Goal: Task Accomplishment & Management: Manage account settings

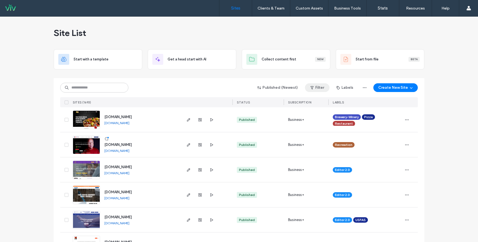
click at [319, 90] on button "Filter" at bounding box center [317, 87] width 25 height 9
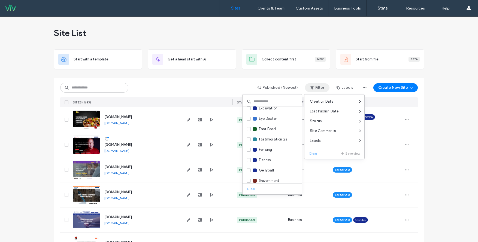
scroll to position [300, 0]
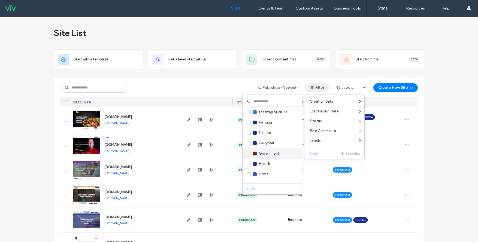
click at [248, 153] on icon at bounding box center [249, 154] width 2 height 2
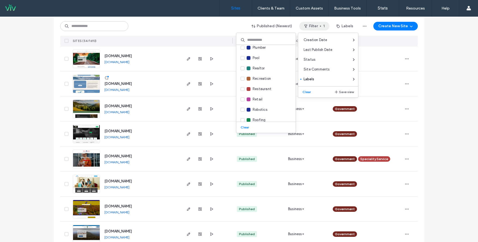
scroll to position [586, 0]
click at [209, 26] on div "Published (Newest) Filter 1 Labels Create New Site" at bounding box center [238, 26] width 357 height 10
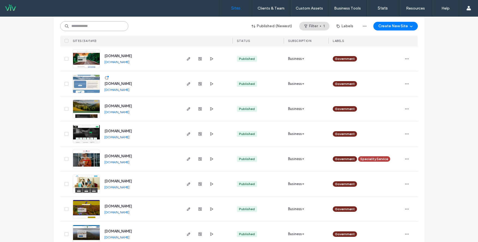
click at [111, 26] on input at bounding box center [94, 26] width 68 height 10
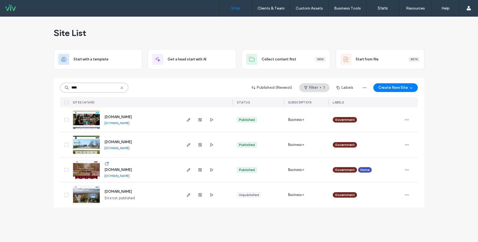
scroll to position [0, 0]
type input "*"
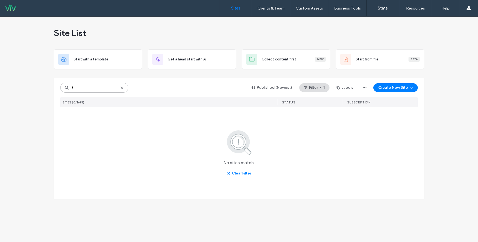
type input "*"
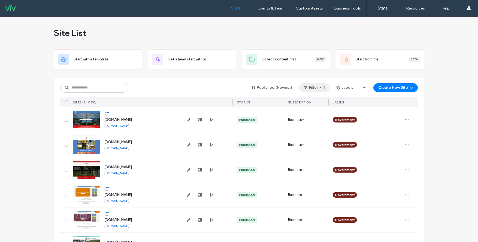
click at [317, 87] on button "Filter 1" at bounding box center [314, 87] width 30 height 9
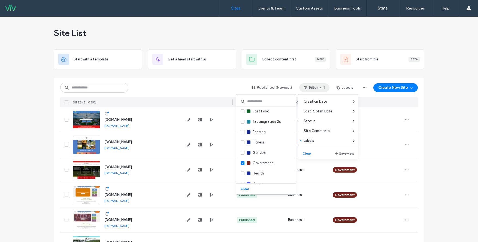
scroll to position [300, 0]
click at [243, 152] on span at bounding box center [242, 154] width 4 height 4
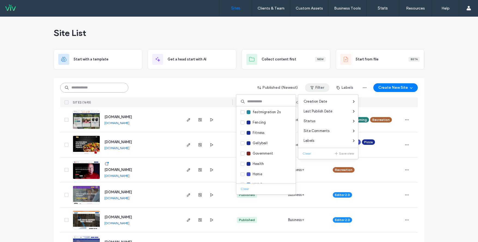
click at [112, 89] on input at bounding box center [94, 88] width 68 height 10
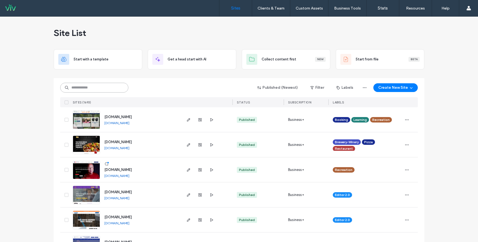
type input "*"
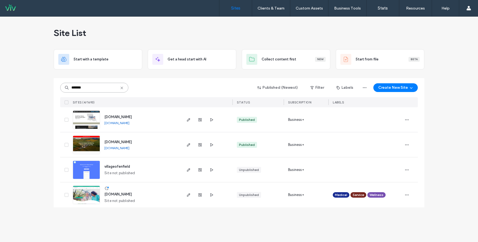
scroll to position [0, 0]
type input "*******"
click at [122, 88] on use at bounding box center [121, 88] width 2 height 2
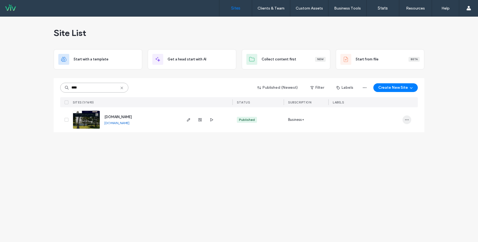
type input "****"
click at [407, 119] on icon "button" at bounding box center [406, 120] width 4 height 4
click at [384, 156] on span "Assign Label" at bounding box center [383, 154] width 20 height 5
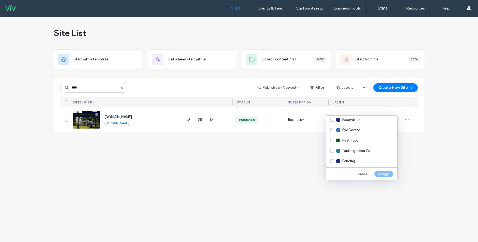
scroll to position [300, 0]
click at [332, 164] on div "Government" at bounding box center [361, 165] width 71 height 10
click at [383, 175] on button "Assign" at bounding box center [383, 174] width 19 height 7
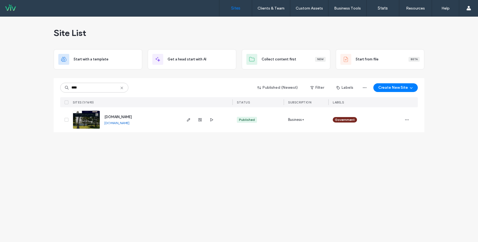
click at [122, 88] on icon at bounding box center [122, 88] width 4 height 4
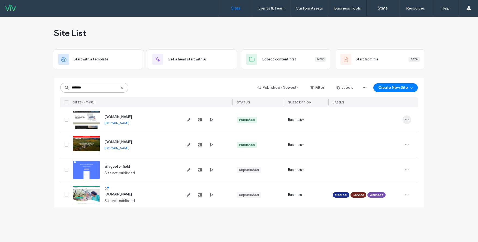
type input "*******"
click at [405, 119] on icon "button" at bounding box center [406, 120] width 4 height 4
click at [392, 153] on span "Assign Label" at bounding box center [383, 154] width 20 height 5
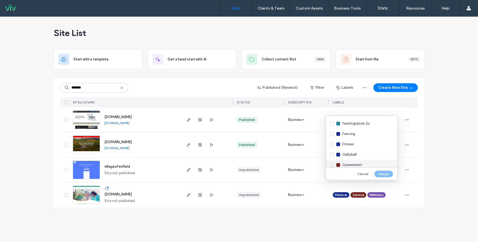
click at [333, 166] on div "Government" at bounding box center [361, 165] width 71 height 10
click at [382, 174] on button "Assign" at bounding box center [383, 174] width 19 height 7
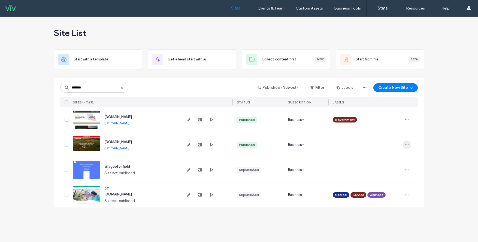
click at [407, 145] on icon "button" at bounding box center [406, 145] width 4 height 4
click at [383, 179] on span "Assign Label" at bounding box center [383, 179] width 20 height 5
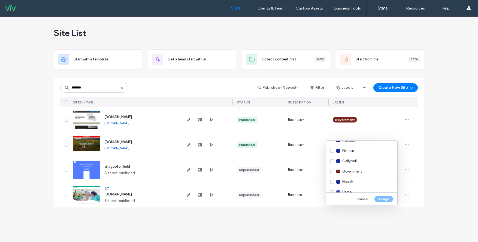
scroll to position [327, 0]
click at [332, 163] on div "Government" at bounding box center [361, 163] width 71 height 10
click at [382, 199] on button "Assign" at bounding box center [383, 199] width 19 height 7
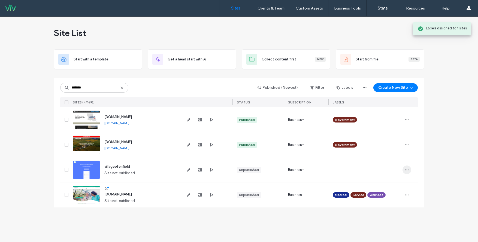
click at [408, 170] on use "button" at bounding box center [407, 169] width 4 height 1
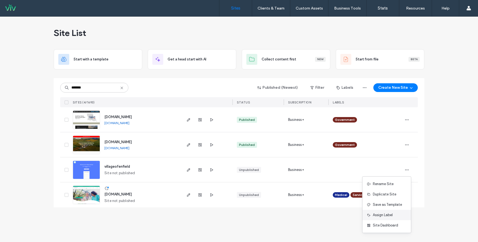
click at [387, 215] on span "Assign Label" at bounding box center [383, 214] width 20 height 5
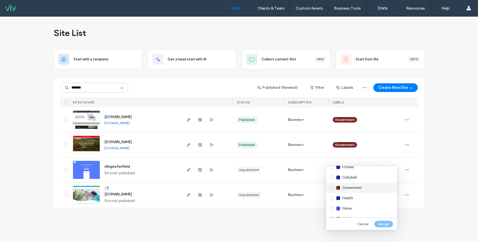
click at [332, 189] on div "Government" at bounding box center [361, 188] width 71 height 10
click at [384, 224] on button "Assign" at bounding box center [383, 224] width 19 height 7
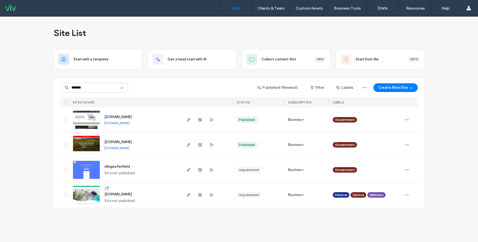
click at [113, 123] on link "[DOMAIN_NAME]" at bounding box center [116, 123] width 25 height 4
click at [129, 148] on link "[DOMAIN_NAME]" at bounding box center [116, 148] width 25 height 4
click at [121, 88] on use at bounding box center [121, 88] width 2 height 2
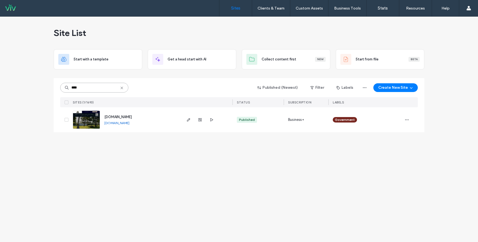
type input "****"
click at [127, 123] on link "[DOMAIN_NAME]" at bounding box center [116, 123] width 25 height 4
click at [123, 87] on icon at bounding box center [122, 88] width 4 height 4
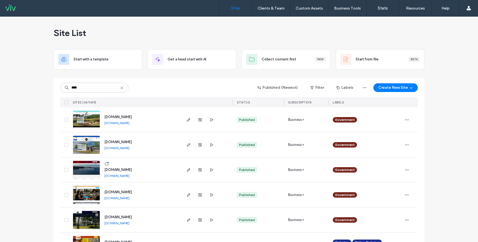
click at [118, 123] on link "[DOMAIN_NAME]" at bounding box center [116, 123] width 25 height 4
click at [129, 175] on link "[DOMAIN_NAME]" at bounding box center [116, 176] width 25 height 4
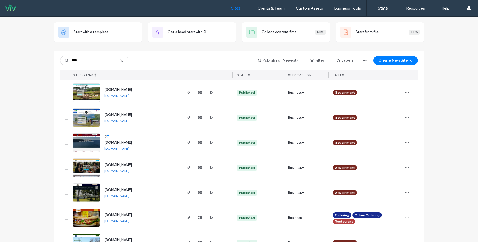
click at [128, 170] on link "[DOMAIN_NAME]" at bounding box center [116, 171] width 25 height 4
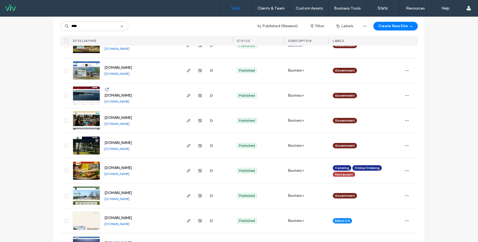
scroll to position [82, 0]
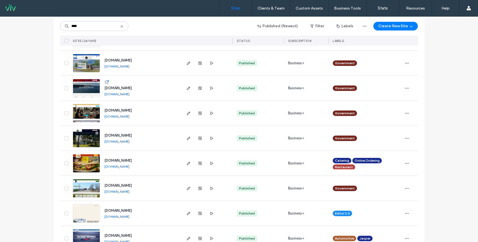
click at [121, 192] on link "[DOMAIN_NAME]" at bounding box center [116, 192] width 25 height 4
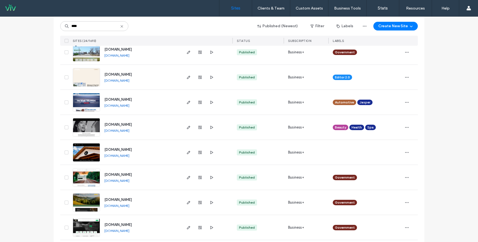
scroll to position [245, 0]
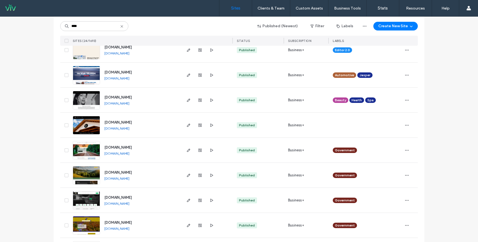
click at [124, 153] on link "[DOMAIN_NAME]" at bounding box center [116, 153] width 25 height 4
click at [128, 179] on link "[DOMAIN_NAME]" at bounding box center [116, 178] width 25 height 4
click at [128, 202] on link "[DOMAIN_NAME]" at bounding box center [116, 204] width 25 height 4
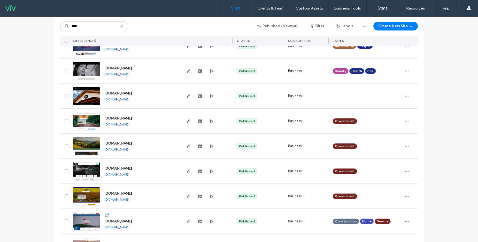
scroll to position [327, 0]
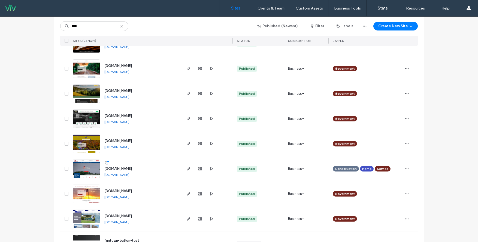
click at [127, 174] on link "[DOMAIN_NAME]" at bounding box center [116, 175] width 25 height 4
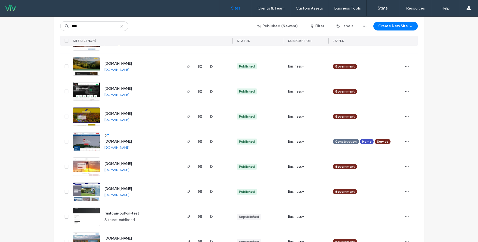
scroll to position [381, 0]
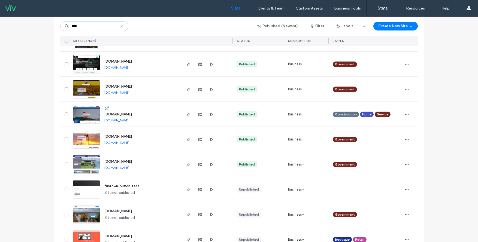
click at [127, 142] on link "[DOMAIN_NAME]" at bounding box center [116, 143] width 25 height 4
click at [128, 167] on link "[DOMAIN_NAME]" at bounding box center [116, 168] width 25 height 4
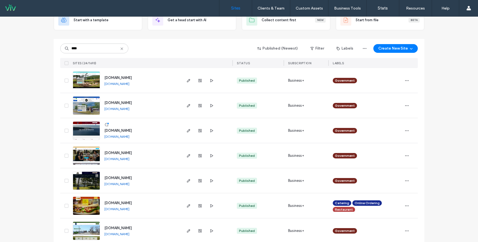
scroll to position [0, 0]
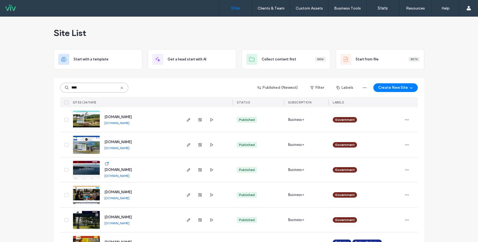
click at [90, 90] on input "****" at bounding box center [94, 88] width 68 height 10
type input "*"
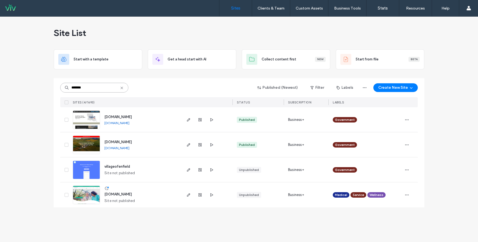
type input "*******"
click at [123, 87] on icon at bounding box center [122, 88] width 4 height 4
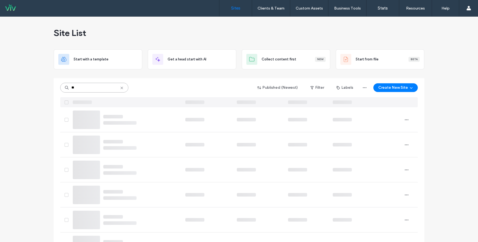
type input "***"
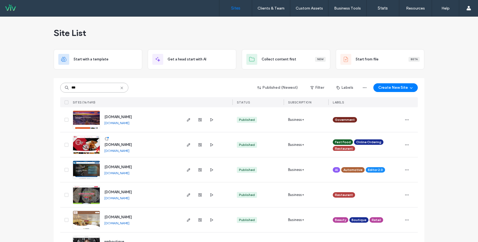
scroll to position [54, 0]
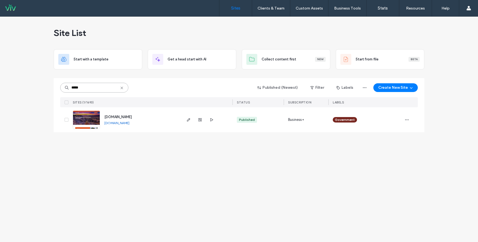
type input "*****"
click at [122, 123] on link "[DOMAIN_NAME]" at bounding box center [116, 123] width 25 height 4
click at [122, 87] on icon at bounding box center [122, 88] width 4 height 4
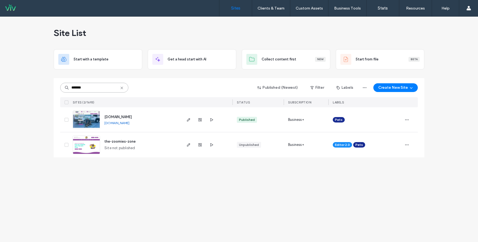
type input "*******"
click at [125, 142] on span "the-zoomies-zone" at bounding box center [119, 141] width 31 height 4
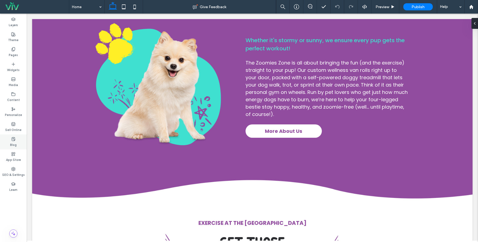
scroll to position [354, 0]
